Goal: Task Accomplishment & Management: Use online tool/utility

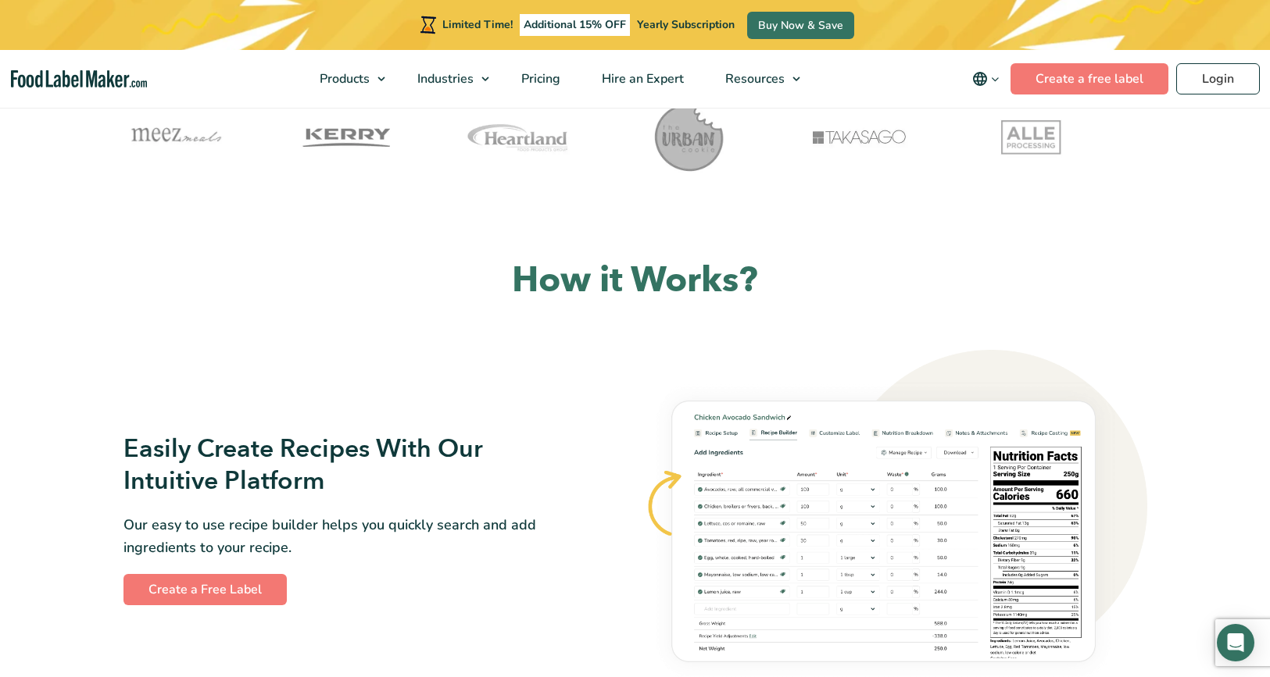
scroll to position [666, 0]
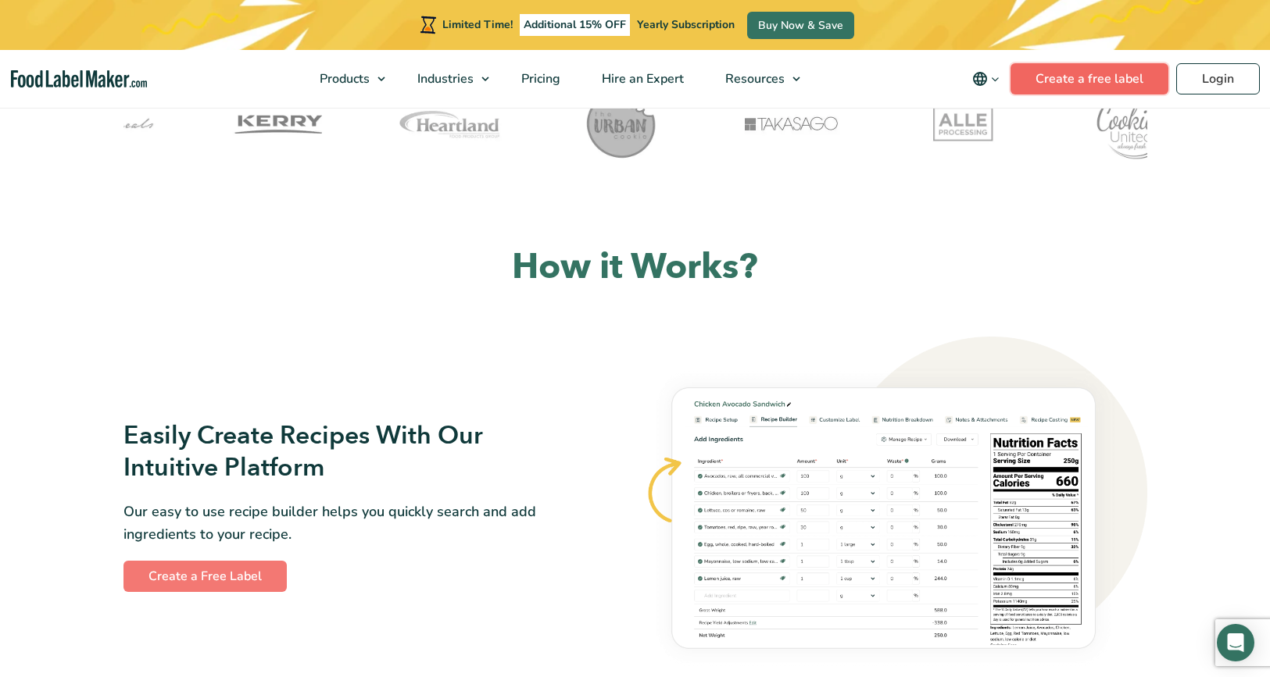
click at [1076, 84] on link "Create a free label" at bounding box center [1089, 78] width 158 height 31
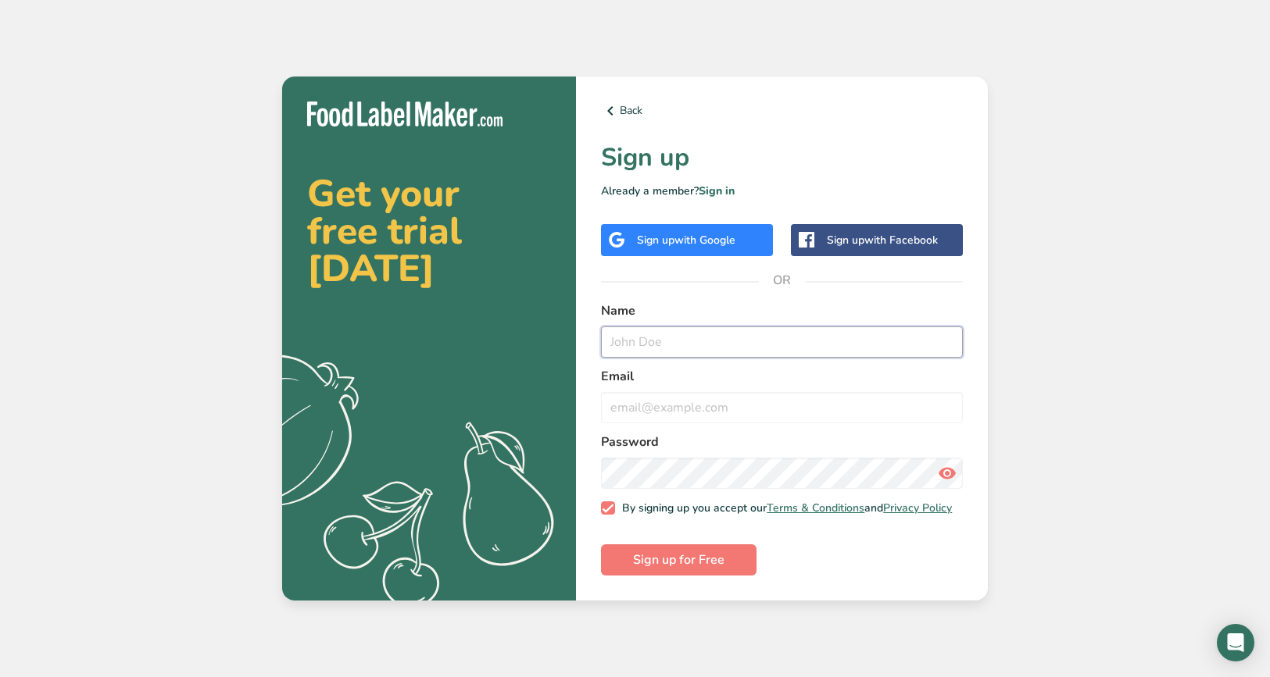
click at [673, 333] on input "text" at bounding box center [782, 342] width 362 height 31
type input "[PERSON_NAME]"
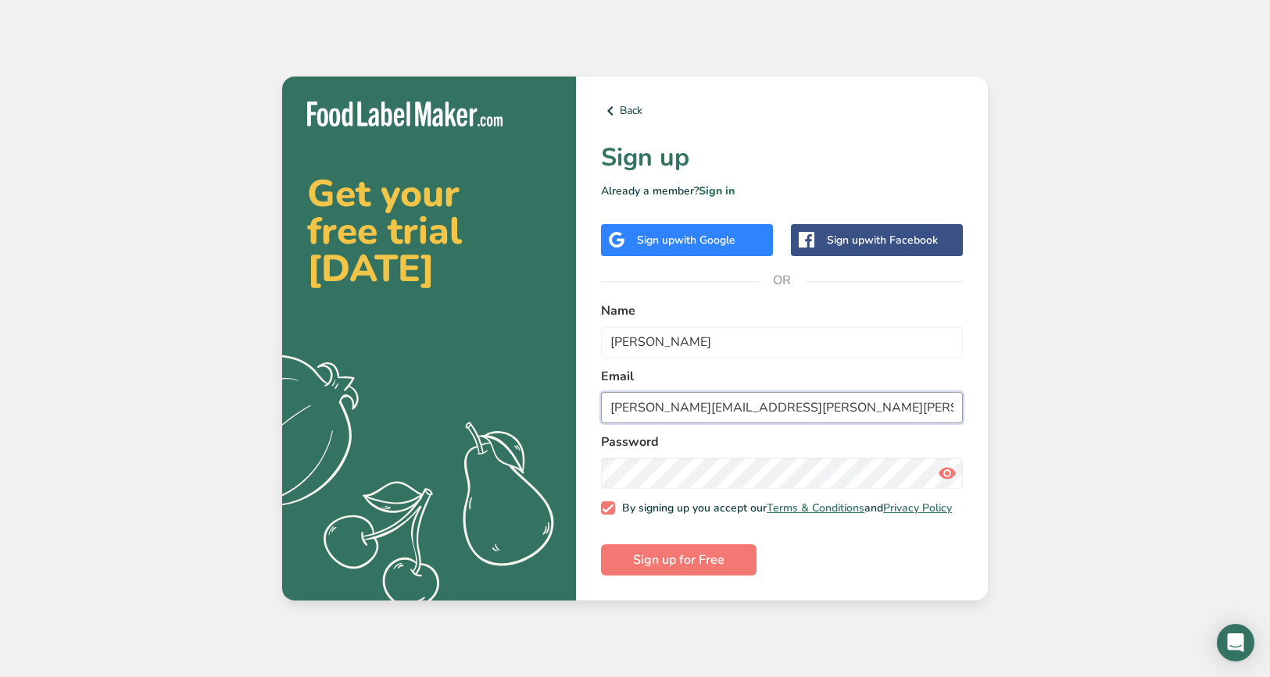
type input "[PERSON_NAME][EMAIL_ADDRESS][PERSON_NAME][PERSON_NAME][DOMAIN_NAME]"
click at [601, 545] on button "Sign up for Free" at bounding box center [678, 560] width 155 height 31
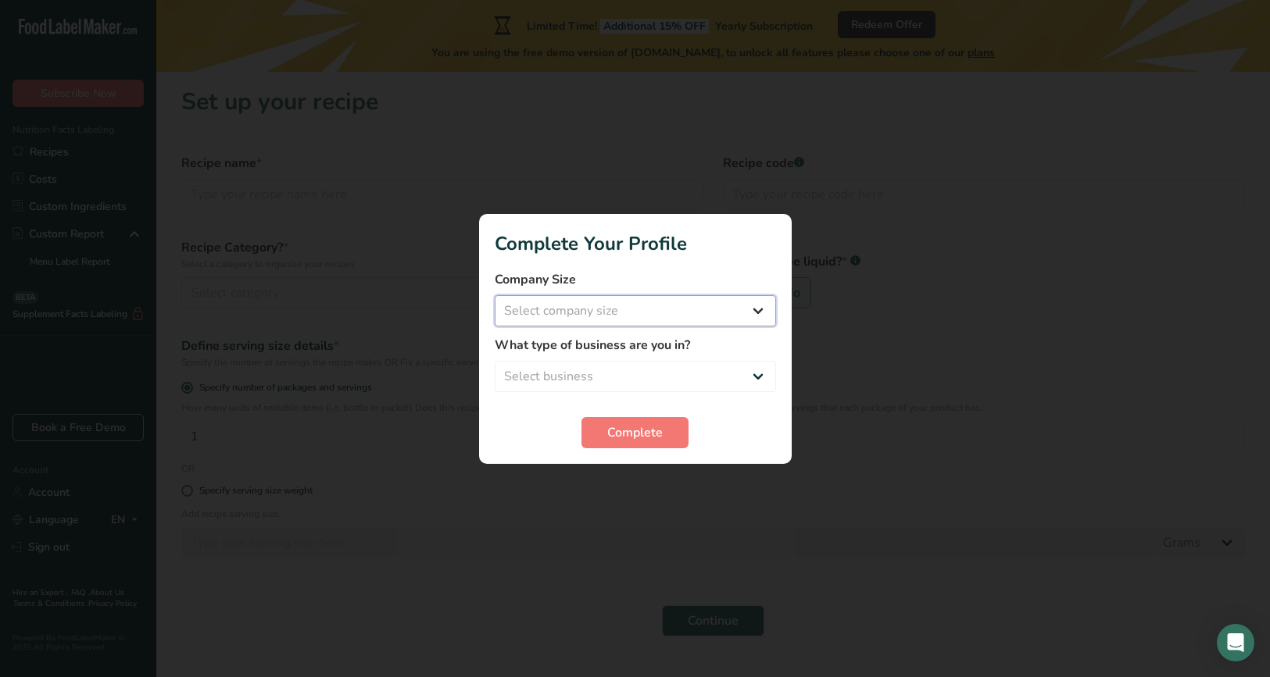
click at [686, 315] on select "Select company size Fewer than 10 Employees 10 to 50 Employees 51 to 500 Employ…" at bounding box center [635, 310] width 281 height 31
click at [774, 241] on h1 "Complete Your Profile" at bounding box center [635, 244] width 281 height 28
click at [776, 237] on section "Complete Your Profile Company Size Select company size Fewer than 10 Employees …" at bounding box center [635, 339] width 312 height 250
click at [1002, 557] on div at bounding box center [635, 338] width 1270 height 677
click at [697, 334] on form "Company Size Select company size Fewer than 10 Employees 10 to 50 Employees 51 …" at bounding box center [635, 359] width 281 height 178
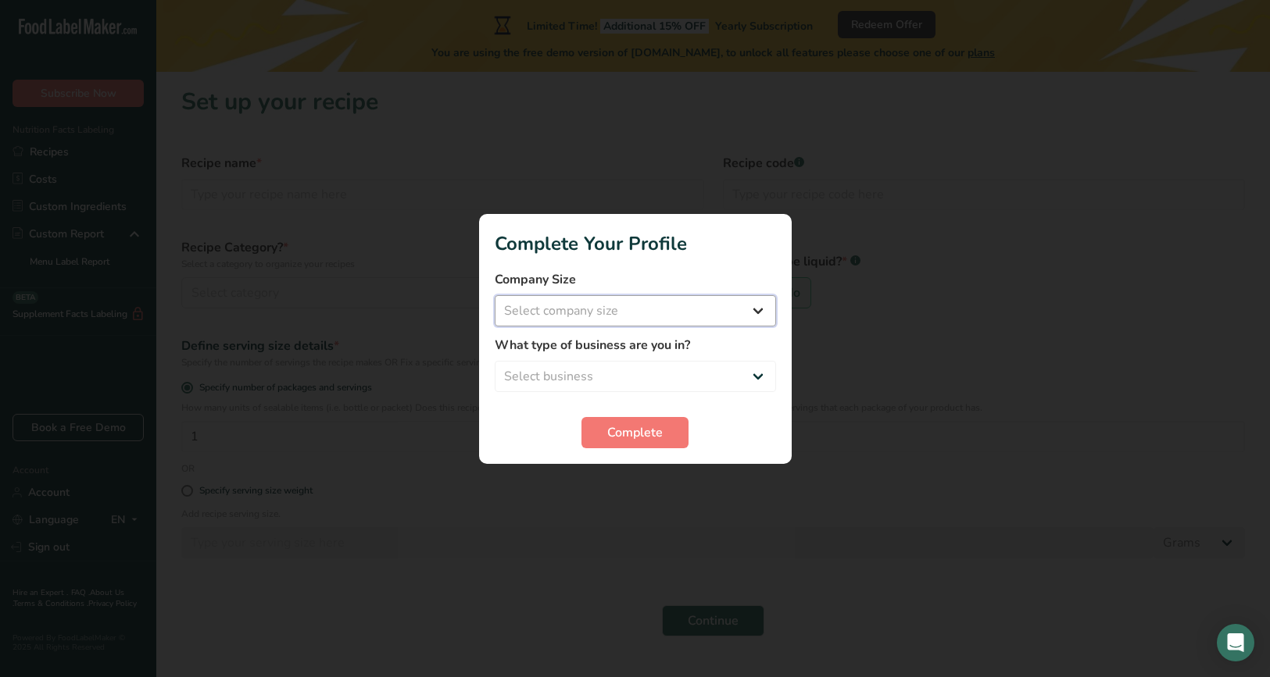
click at [691, 310] on select "Select company size Fewer than 10 Employees 10 to 50 Employees 51 to 500 Employ…" at bounding box center [635, 310] width 281 height 31
click at [495, 295] on select "Select company size Fewer than 10 Employees 10 to 50 Employees 51 to 500 Employ…" at bounding box center [635, 310] width 281 height 31
click at [666, 314] on select "Fewer than 10 Employees 10 to 50 Employees 51 to 500 Employees Over 500 Employe…" at bounding box center [635, 310] width 281 height 31
select select "2"
click at [495, 295] on select "Fewer than 10 Employees 10 to 50 Employees 51 to 500 Employees Over 500 Employe…" at bounding box center [635, 310] width 281 height 31
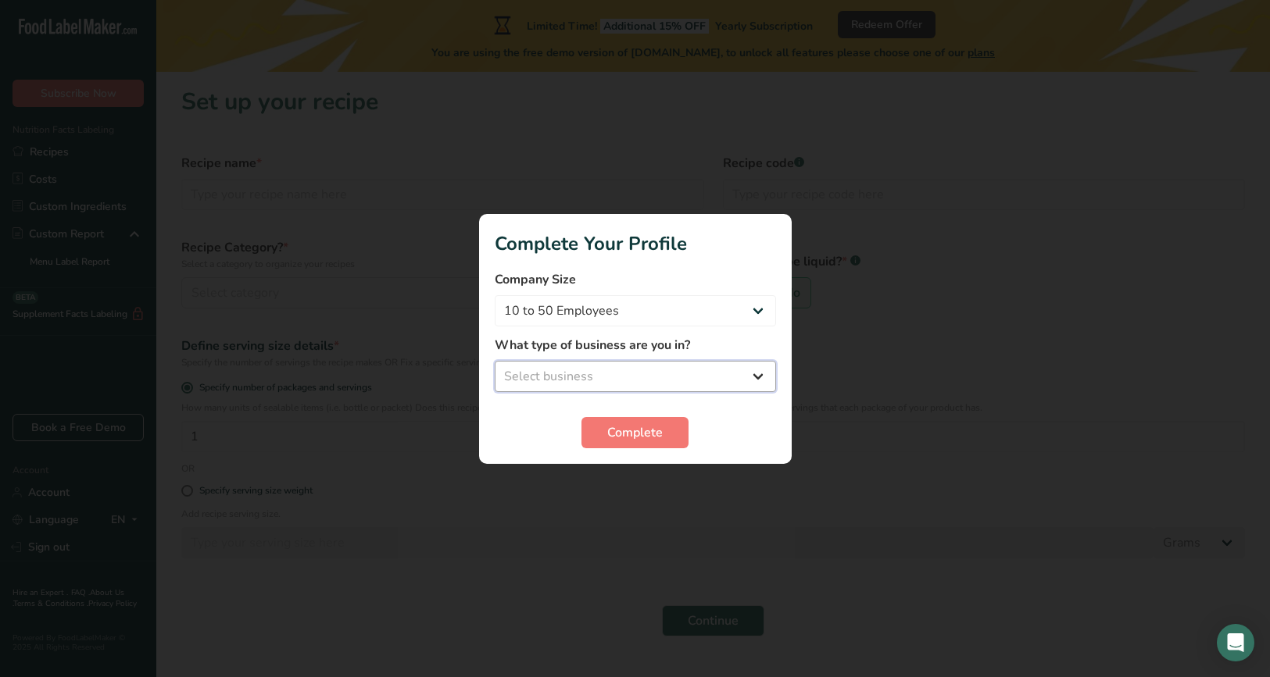
click at [587, 379] on select "Select business Packaged Food Manufacturer Restaurant & Cafe Bakery Meal Plans …" at bounding box center [635, 376] width 281 height 31
select select "6"
click at [495, 361] on select "Select business Packaged Food Manufacturer Restaurant & Cafe Bakery Meal Plans …" at bounding box center [635, 376] width 281 height 31
click at [609, 430] on span "Complete" at bounding box center [634, 432] width 55 height 19
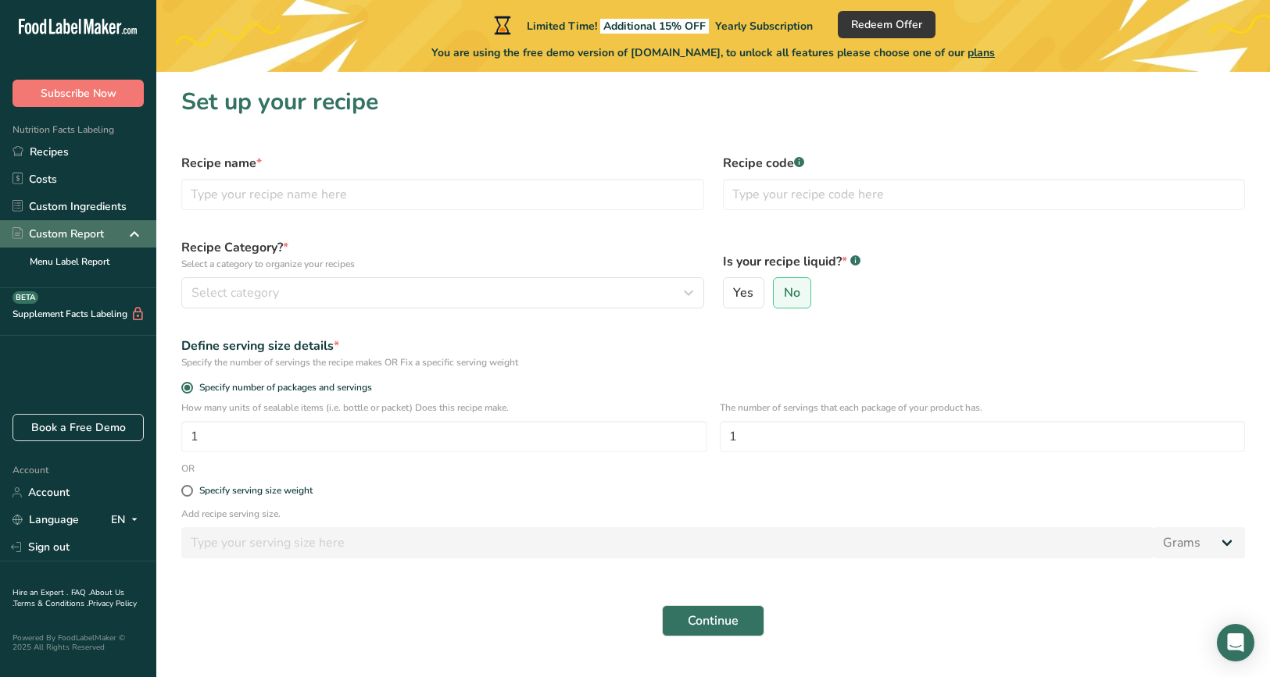
scroll to position [5, 0]
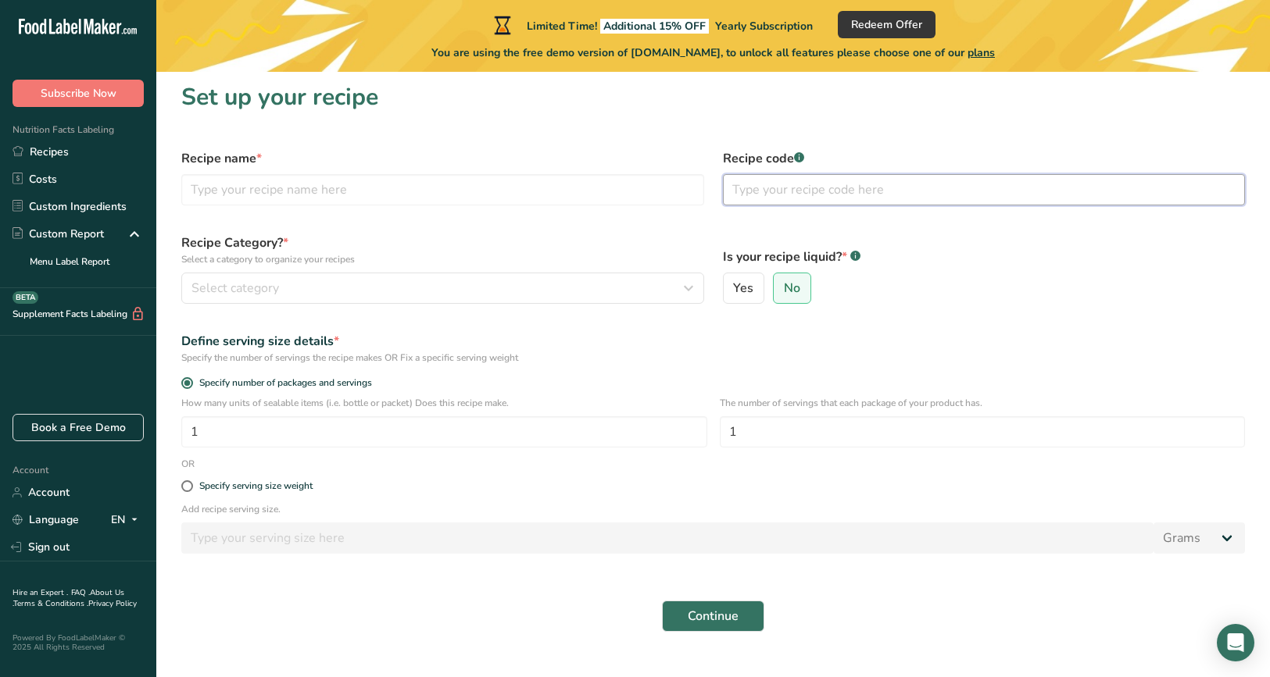
click at [820, 193] on input "text" at bounding box center [984, 189] width 523 height 31
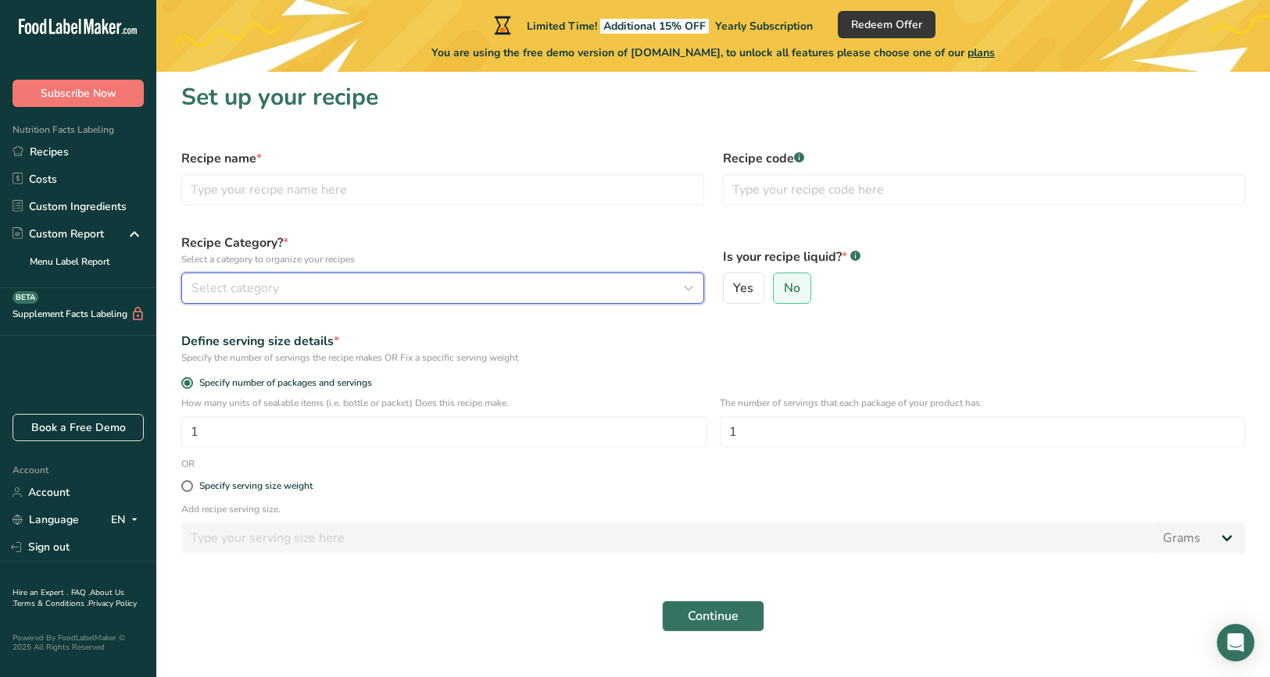
click at [352, 285] on div "Select category" at bounding box center [437, 288] width 493 height 19
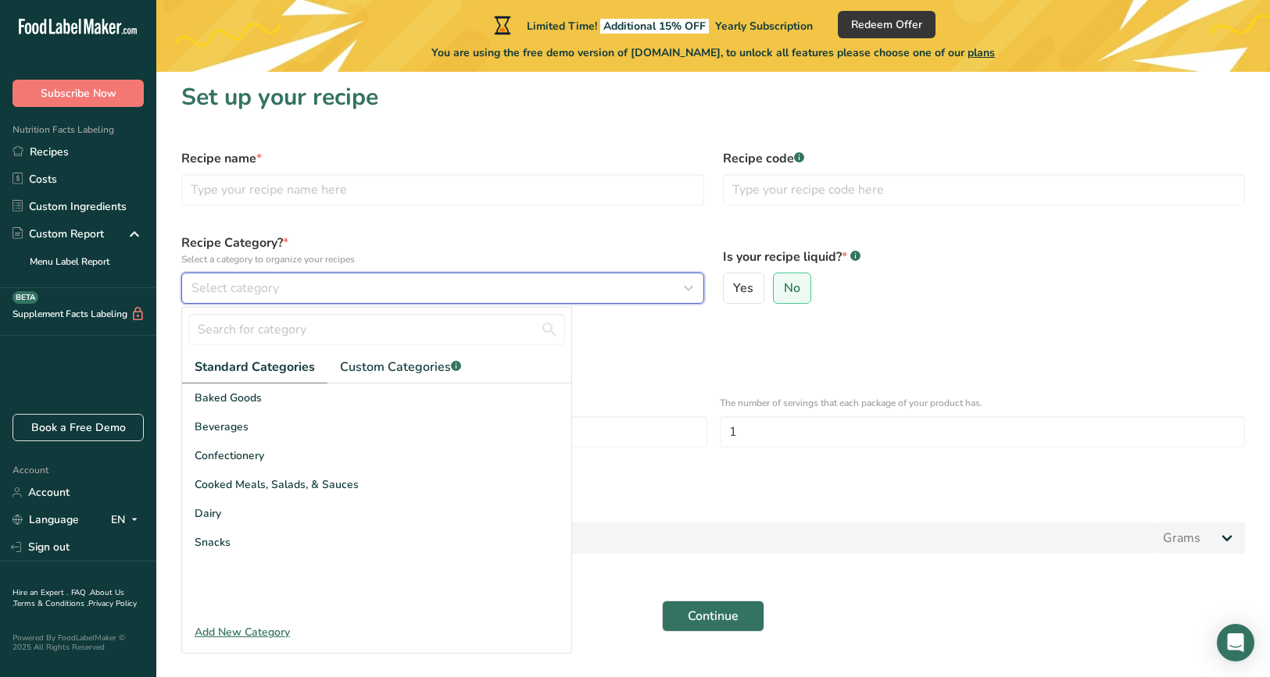
click at [352, 285] on div "Select category" at bounding box center [437, 288] width 493 height 19
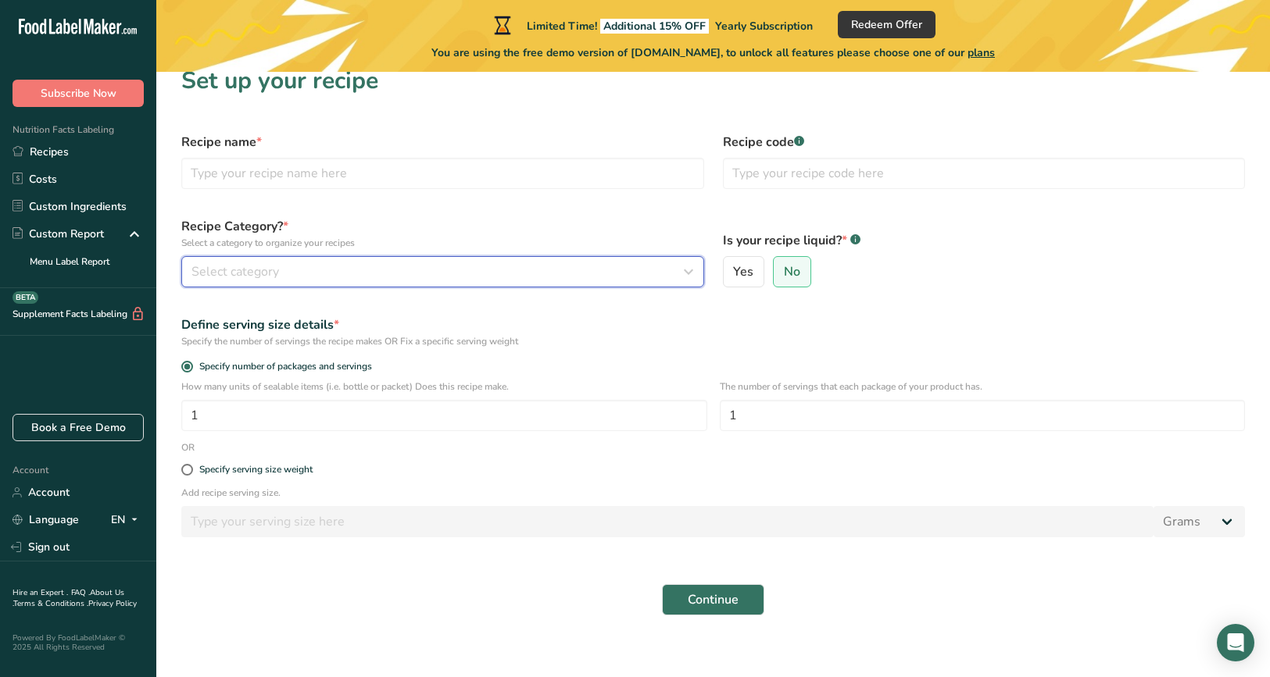
scroll to position [34, 0]
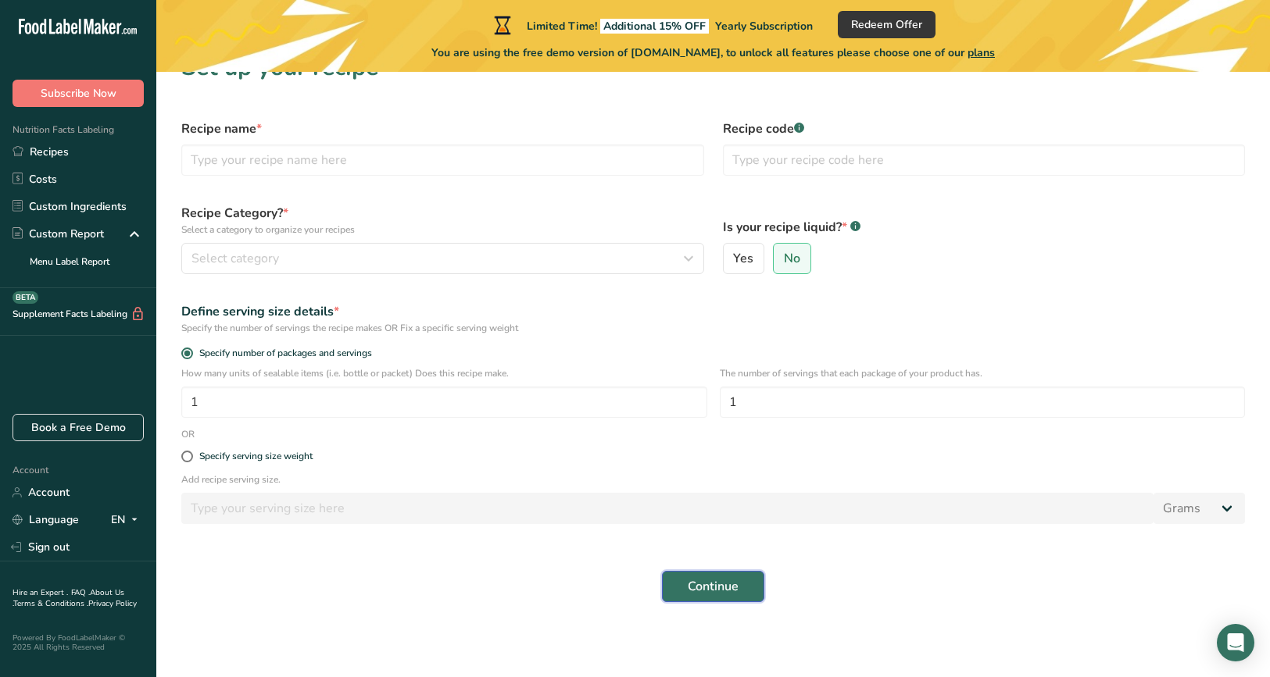
click at [724, 586] on span "Continue" at bounding box center [712, 586] width 51 height 19
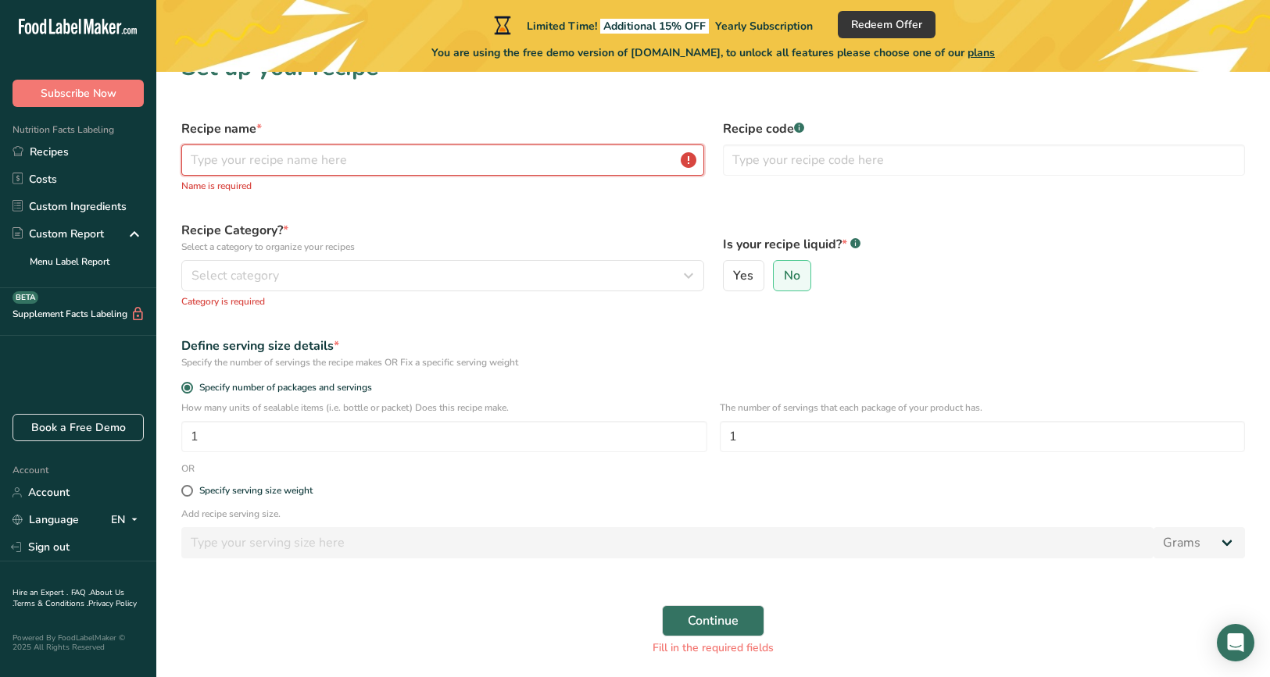
click at [324, 163] on input "text" at bounding box center [442, 160] width 523 height 31
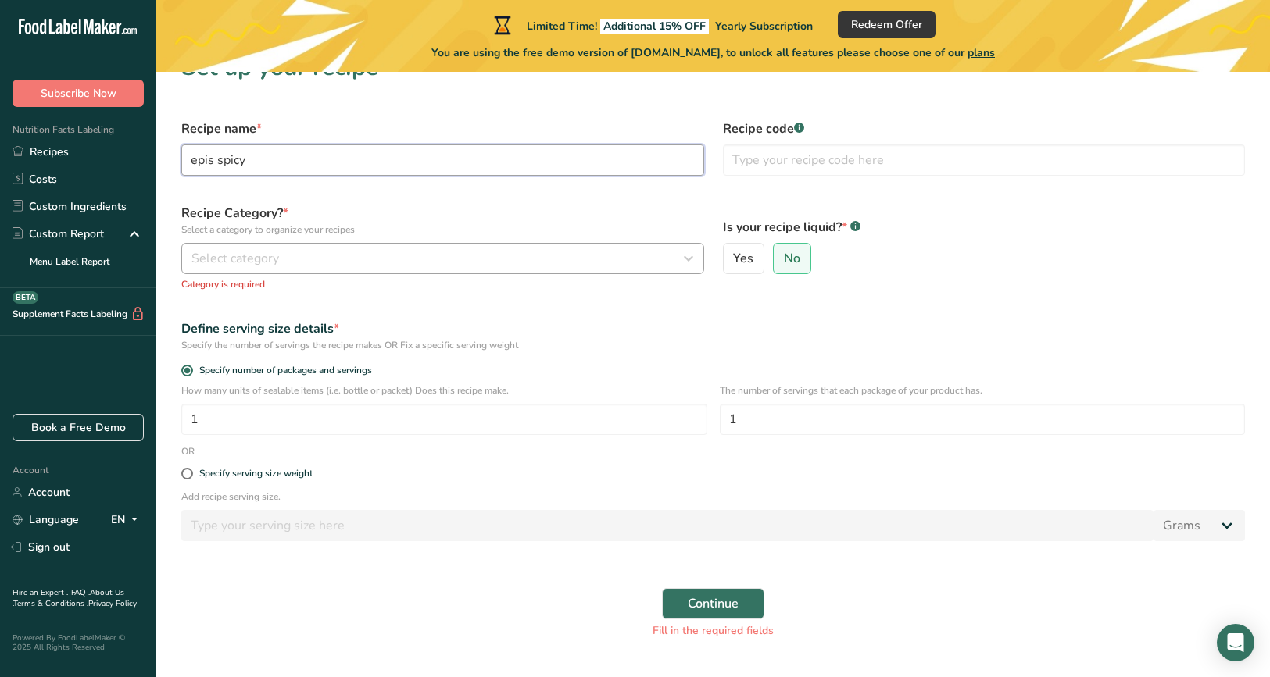
type input "epis spicy"
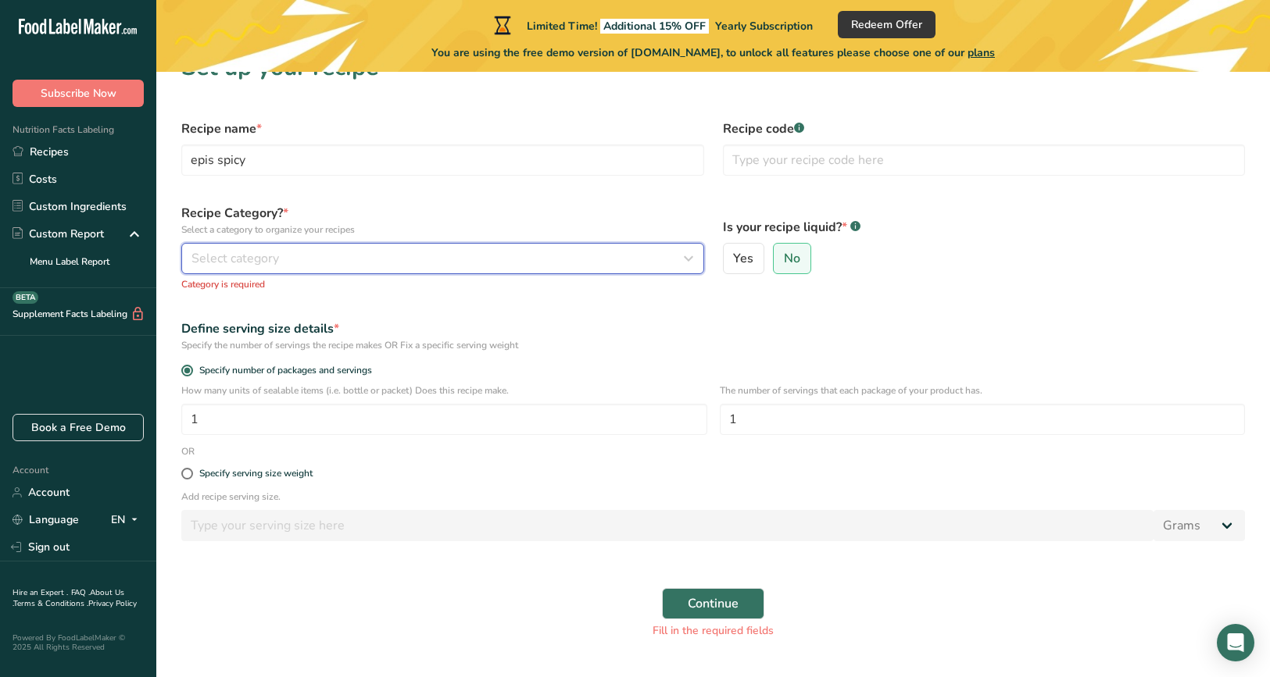
click at [286, 255] on div "Select category" at bounding box center [437, 258] width 493 height 19
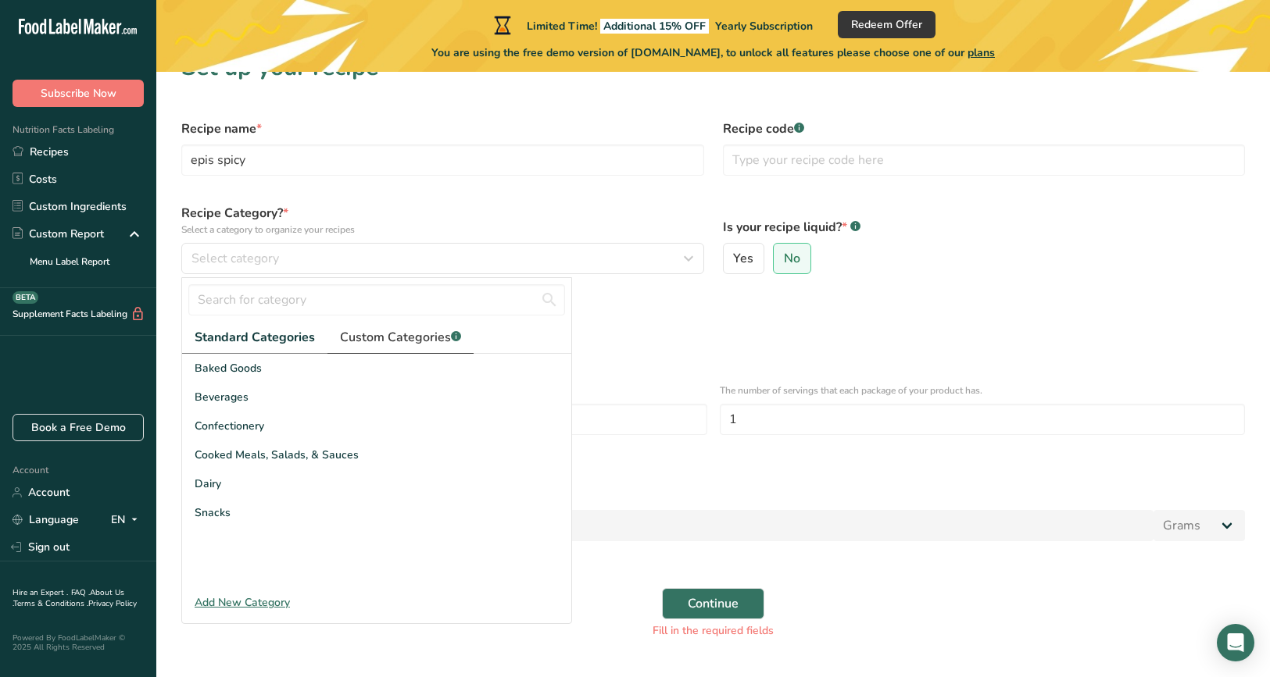
click at [387, 332] on span "Custom Categories .a-a{fill:#347362;}.b-a{fill:#fff;}" at bounding box center [400, 337] width 121 height 19
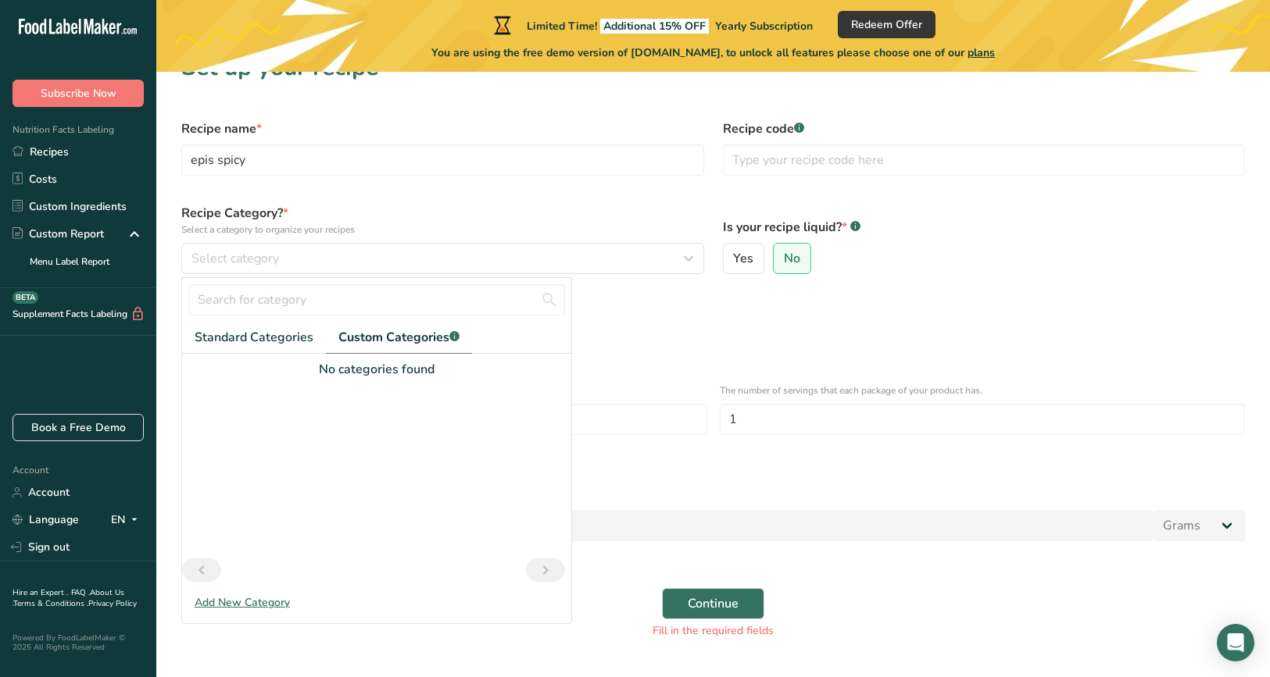
click at [266, 599] on div "Add New Category" at bounding box center [376, 603] width 389 height 16
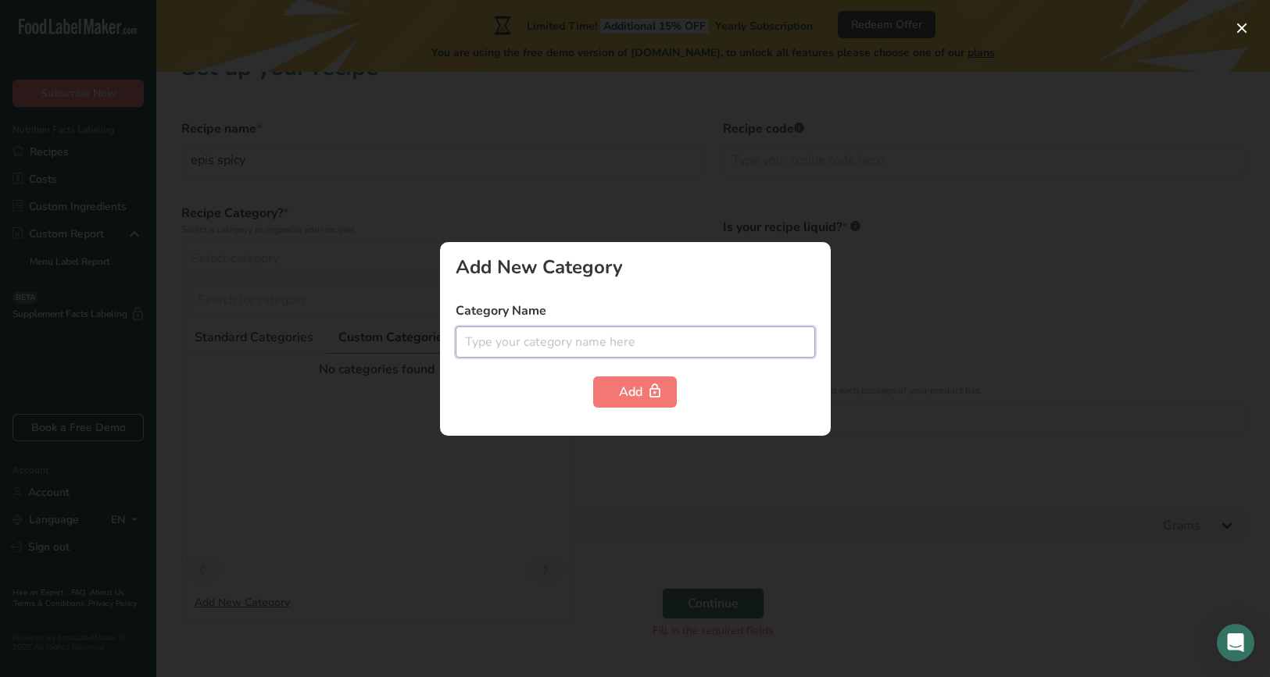
click at [484, 330] on input "text" at bounding box center [634, 342] width 359 height 31
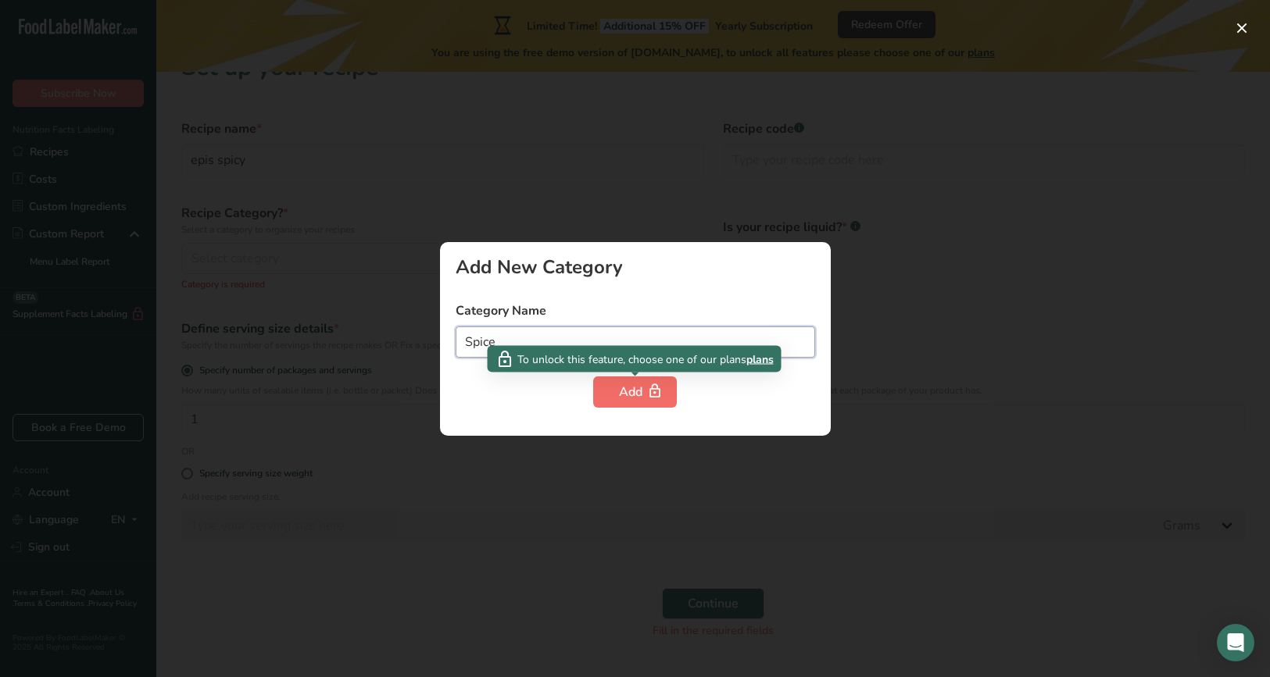
type input "Spice"
click at [620, 398] on div "Add" at bounding box center [635, 392] width 32 height 19
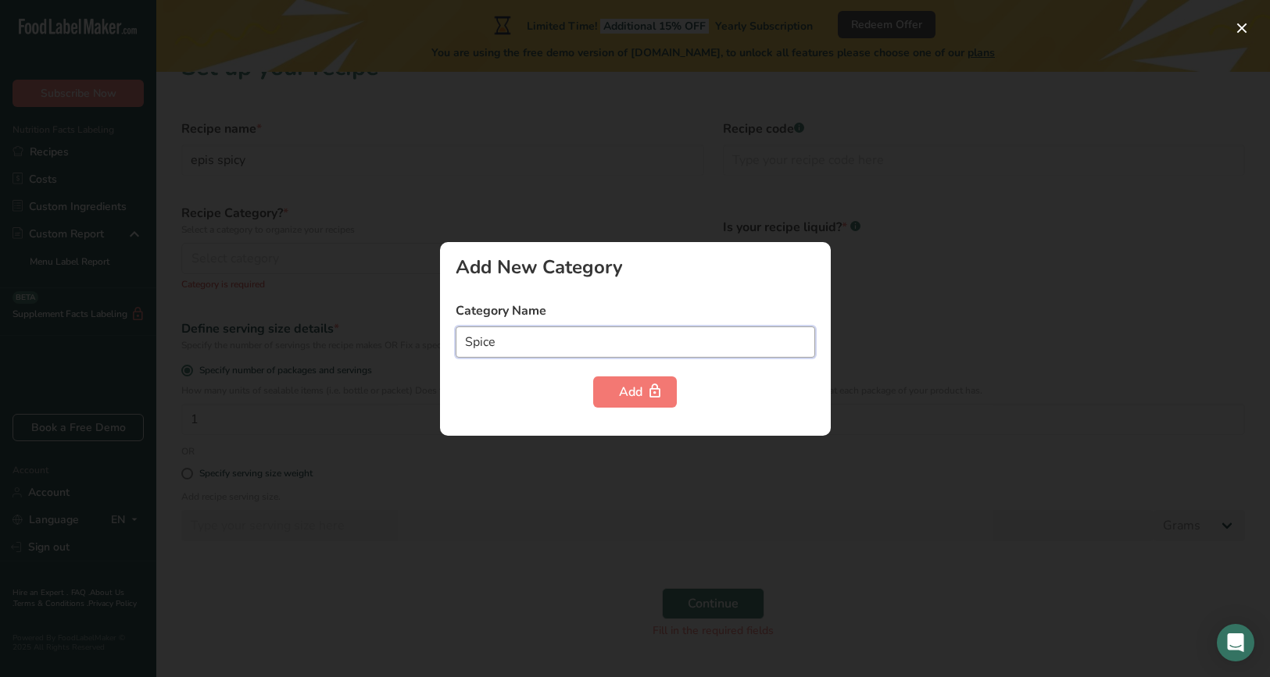
click at [556, 348] on input "Spice" at bounding box center [634, 342] width 359 height 31
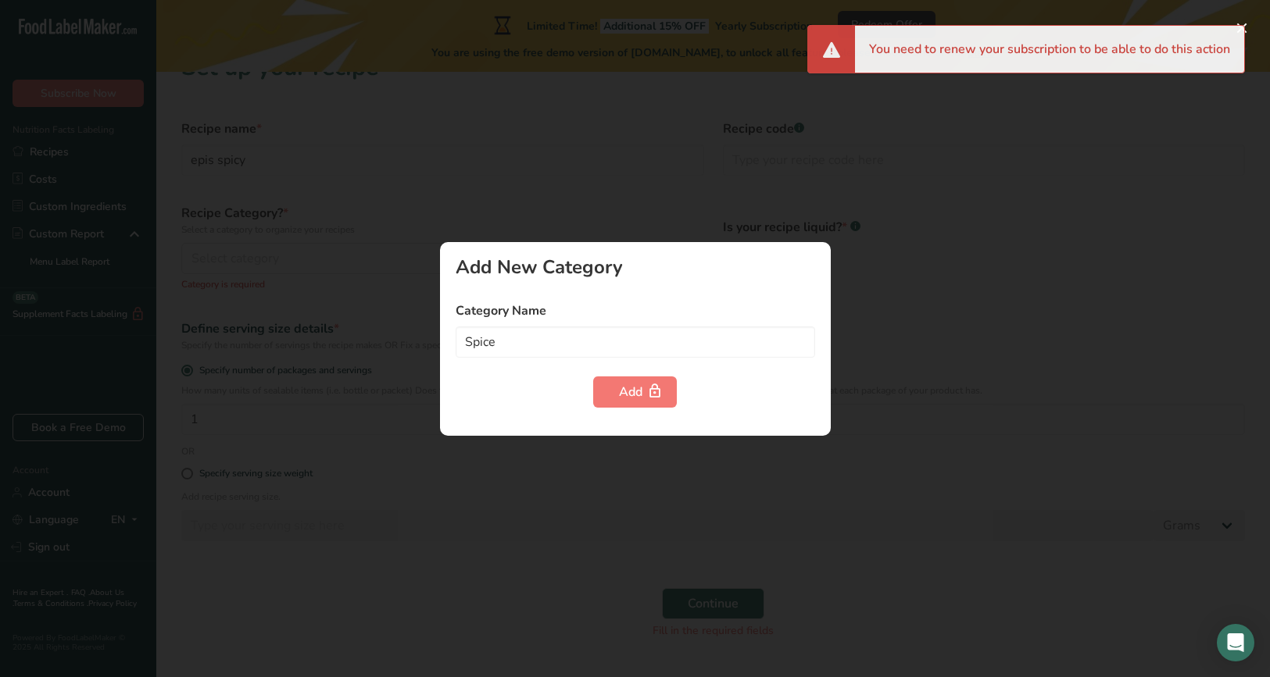
drag, startPoint x: 296, startPoint y: 402, endPoint x: 305, endPoint y: 399, distance: 9.9
click at [296, 402] on div at bounding box center [635, 338] width 1270 height 677
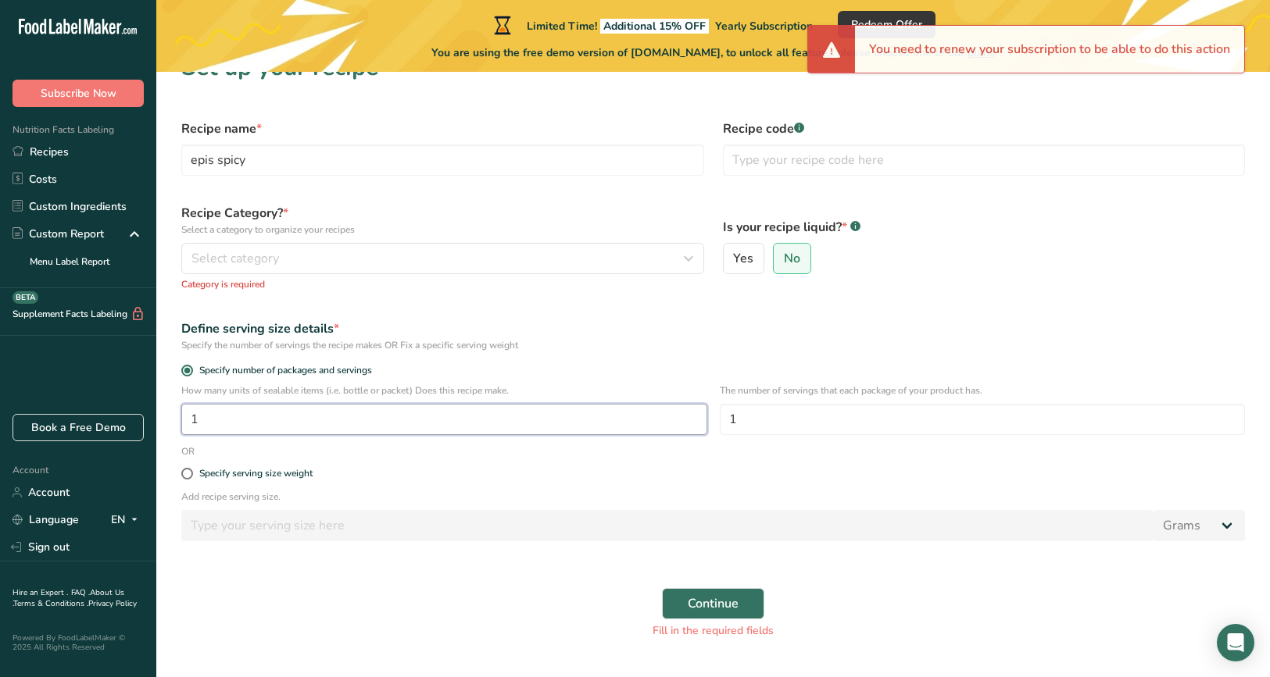
click at [217, 418] on input "1" at bounding box center [444, 419] width 526 height 31
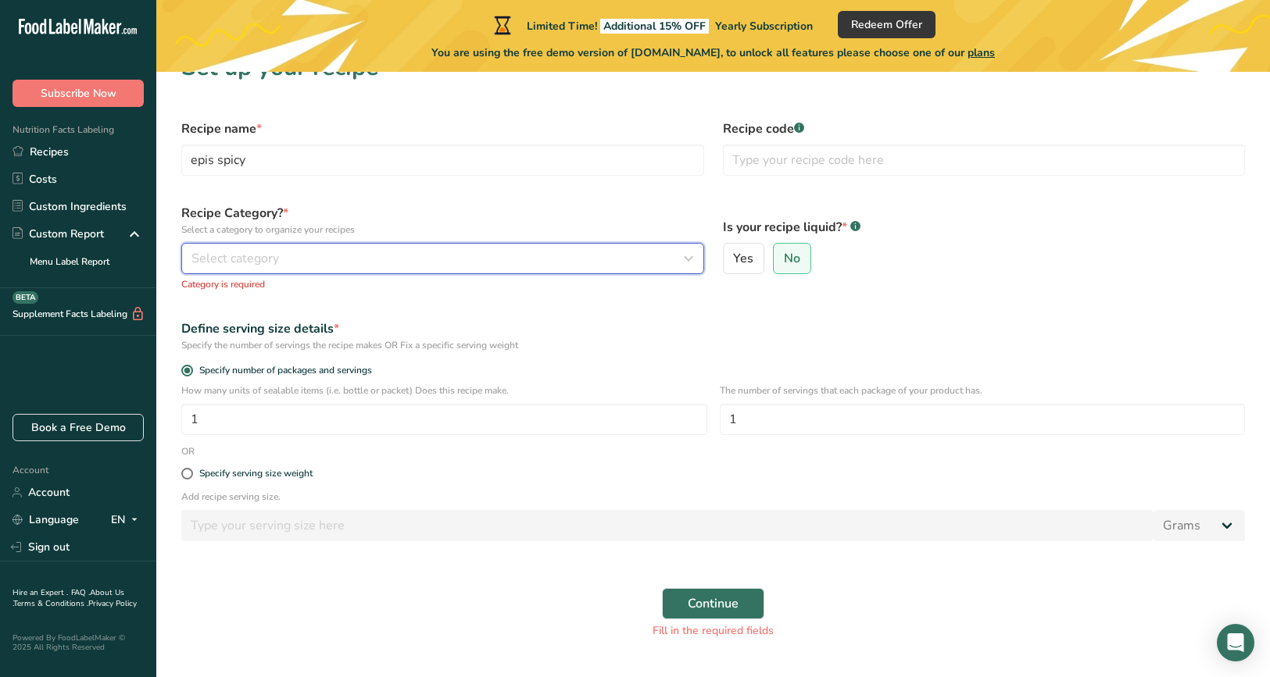
click at [231, 259] on span "Select category" at bounding box center [234, 258] width 87 height 19
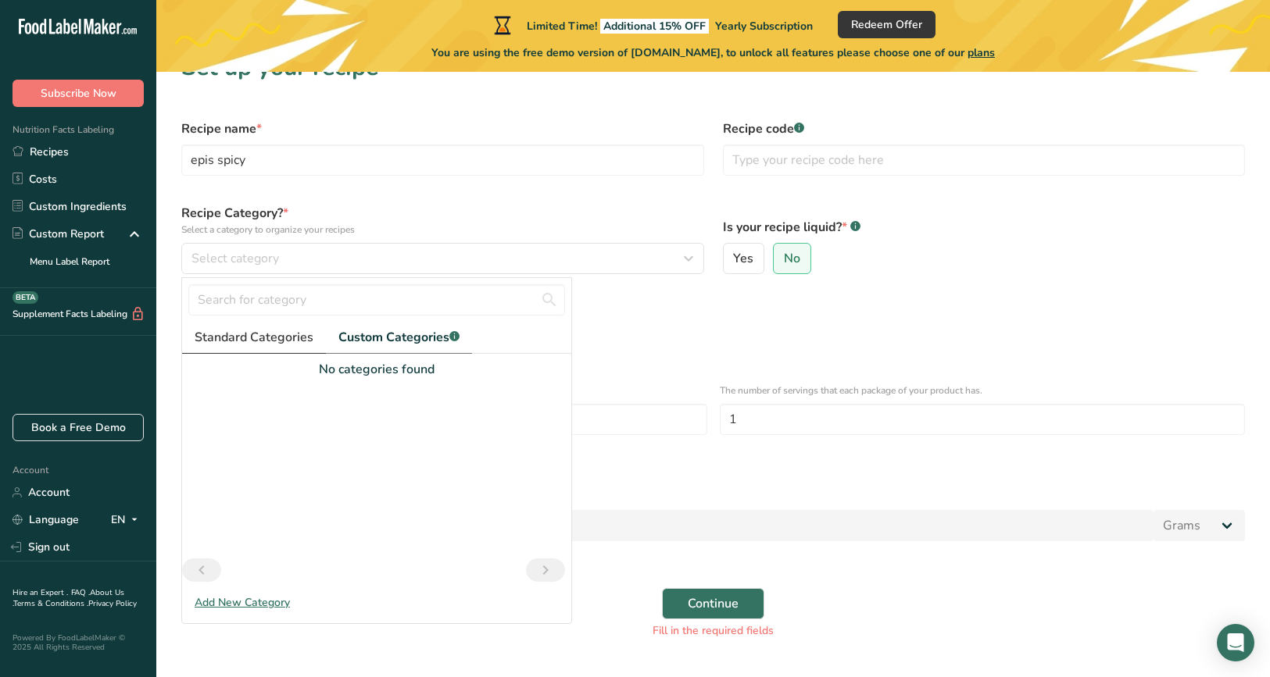
click at [230, 334] on span "Standard Categories" at bounding box center [254, 337] width 119 height 19
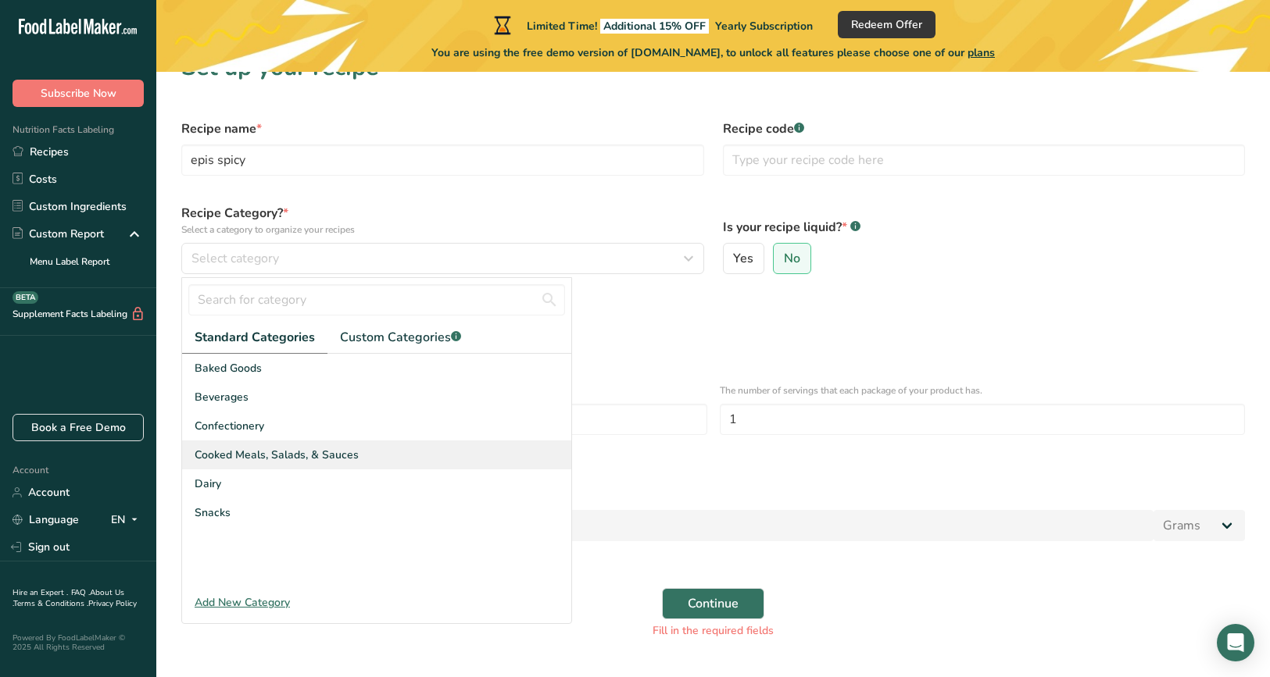
click at [445, 459] on div "Cooked Meals, Salads, & Sauces" at bounding box center [376, 455] width 389 height 29
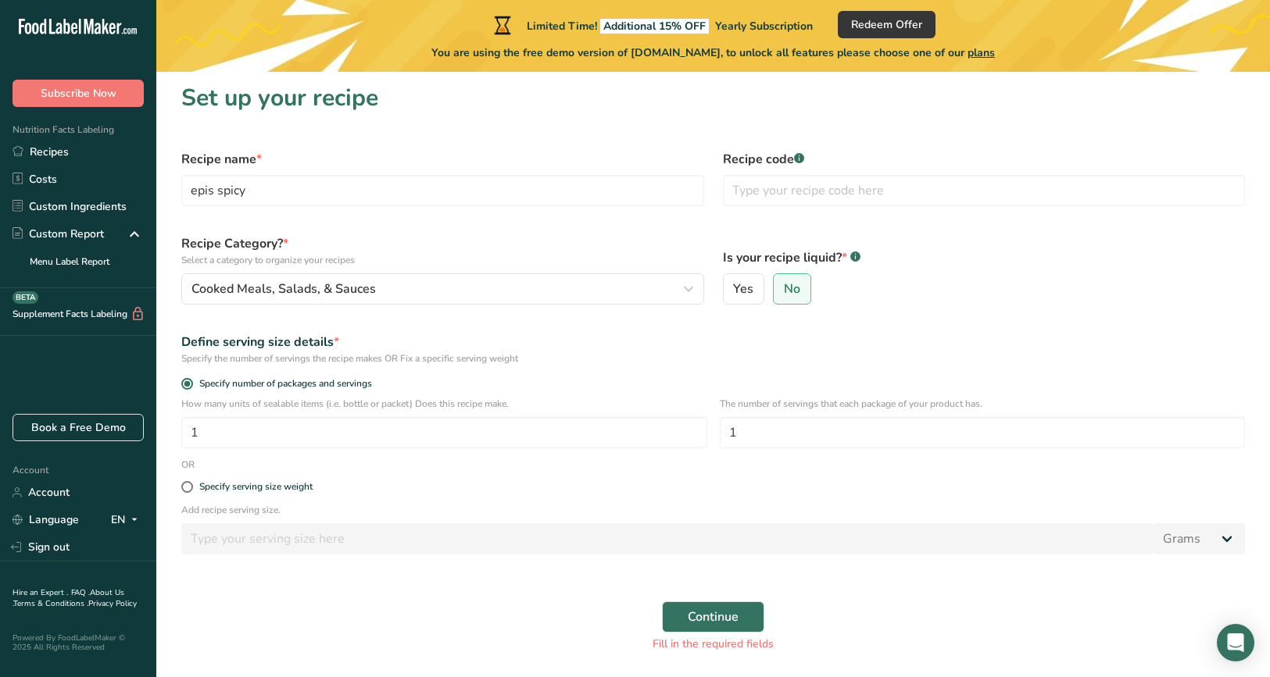
scroll to position [12, 0]
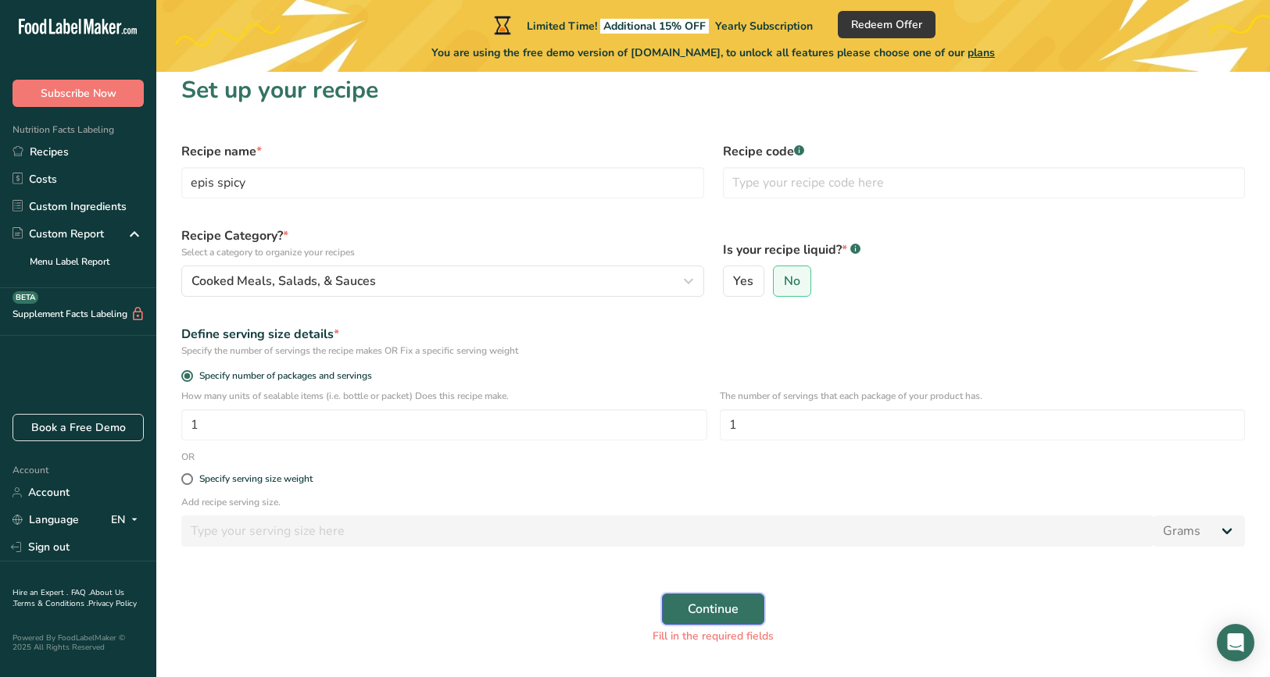
click at [688, 614] on span "Continue" at bounding box center [712, 609] width 51 height 19
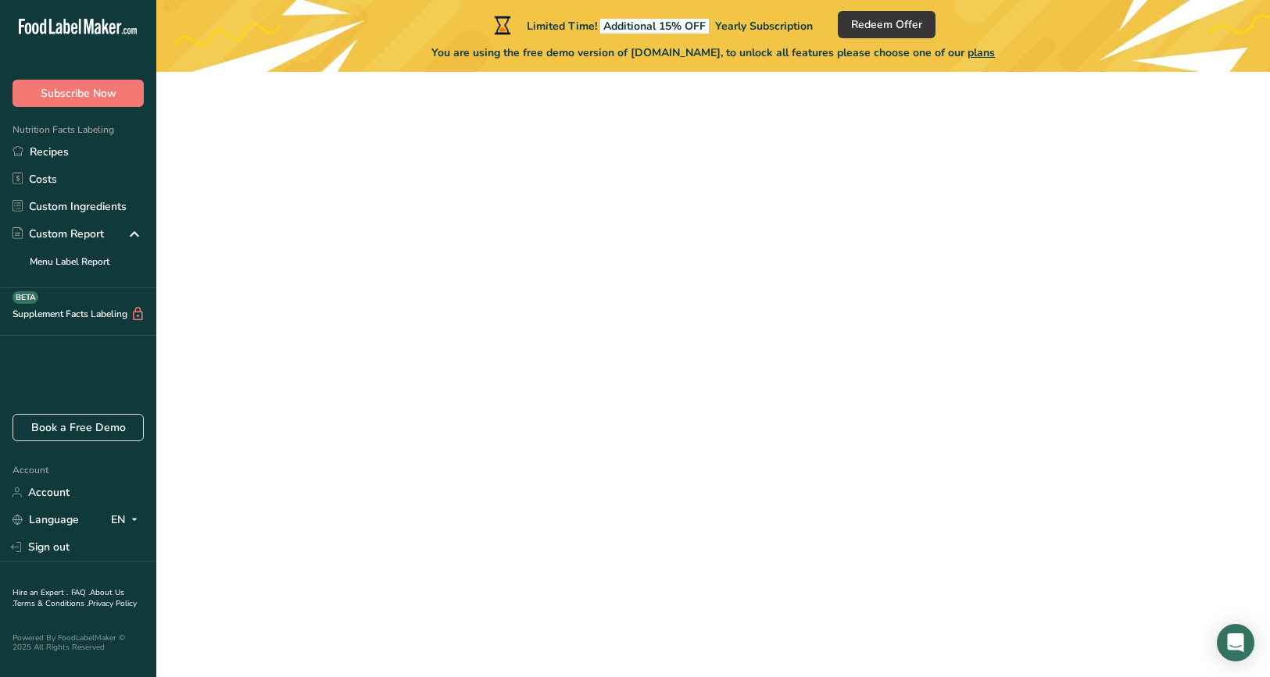
scroll to position [12, 0]
